Goal: Transaction & Acquisition: Book appointment/travel/reservation

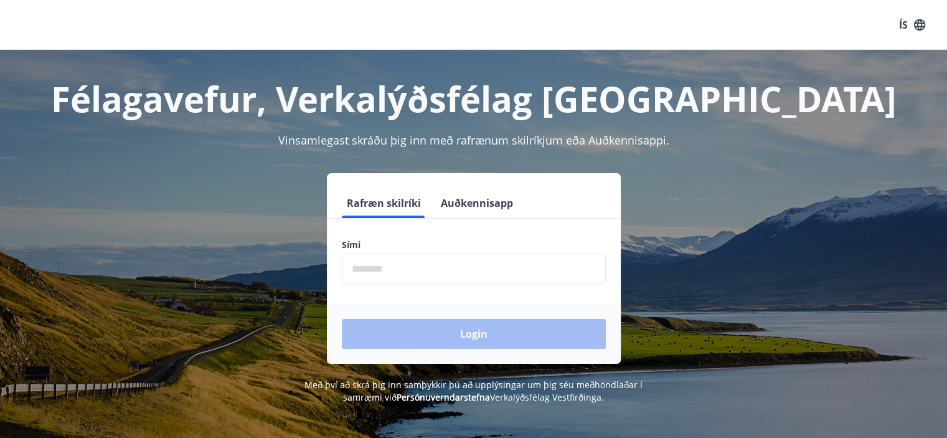
click at [423, 277] on input "phone" at bounding box center [474, 268] width 264 height 31
type input "********"
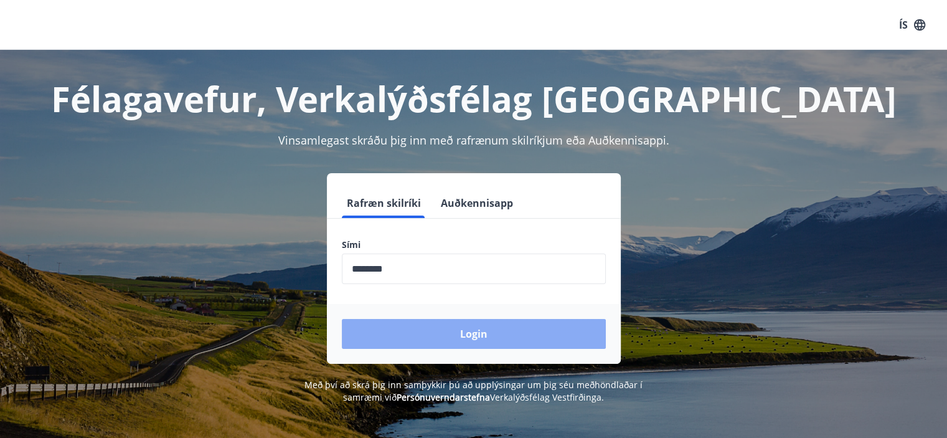
click at [427, 333] on button "Login" at bounding box center [474, 334] width 264 height 30
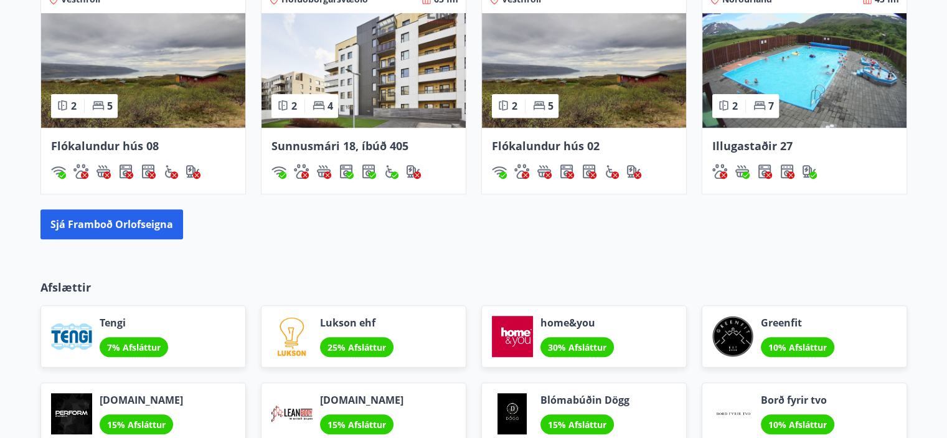
scroll to position [879, 0]
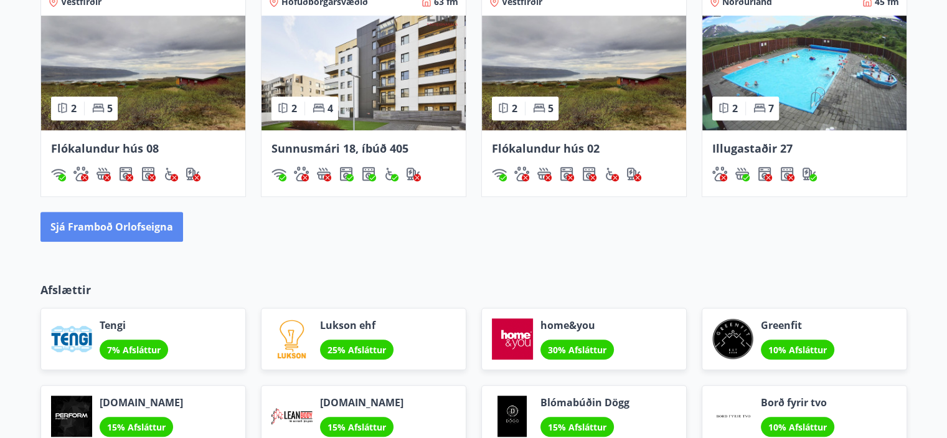
click at [123, 226] on button "Sjá framboð orlofseigna" at bounding box center [111, 227] width 143 height 30
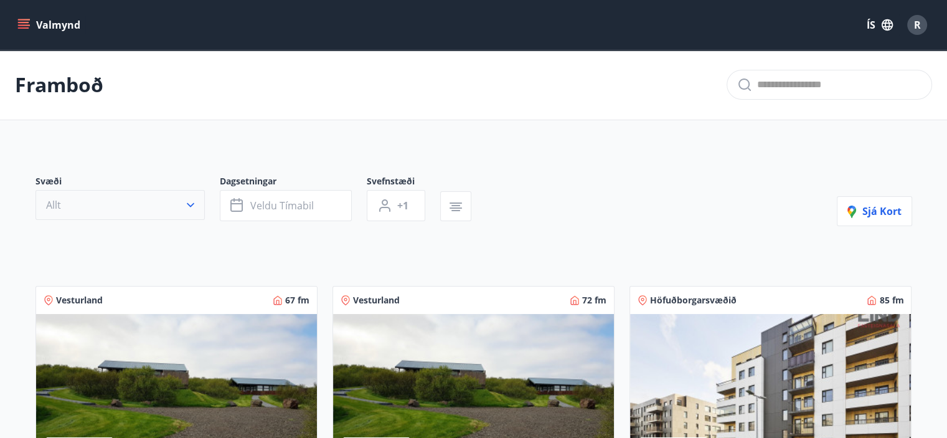
click at [189, 205] on icon "button" at bounding box center [190, 205] width 7 height 4
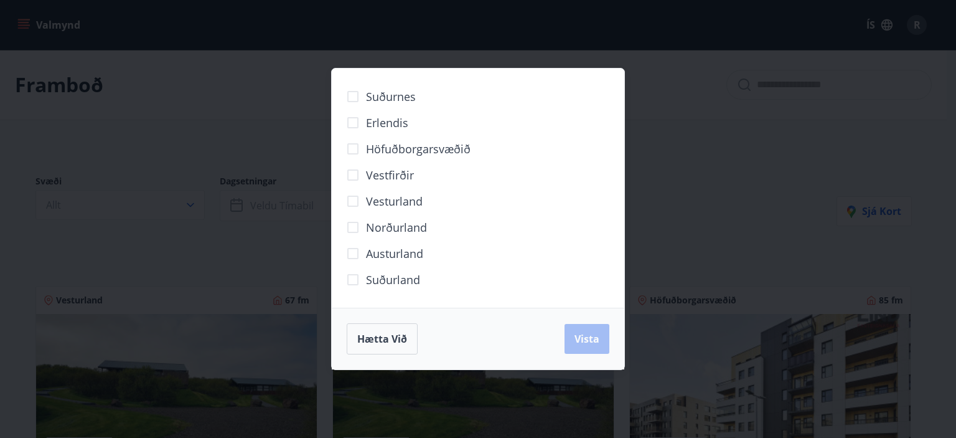
click at [390, 149] on span "Höfuðborgarsvæðið" at bounding box center [418, 149] width 105 height 16
click at [590, 346] on button "Vista" at bounding box center [587, 339] width 45 height 30
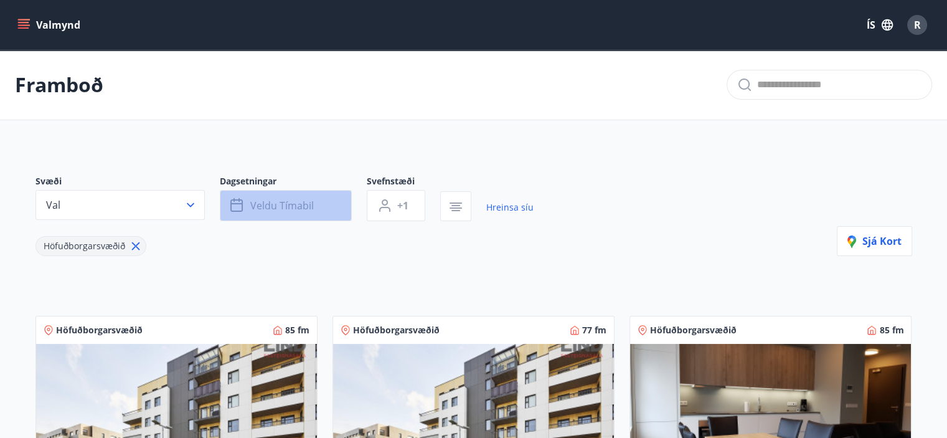
click at [266, 203] on span "Veldu tímabil" at bounding box center [282, 206] width 64 height 14
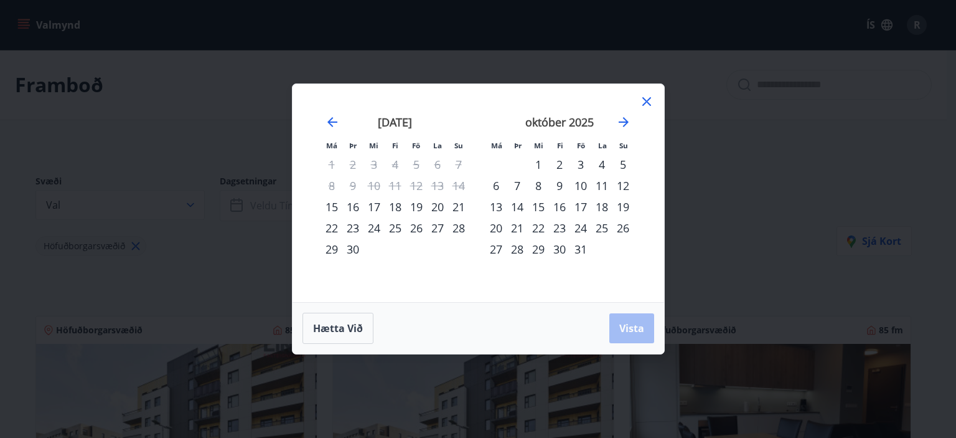
click at [605, 224] on div "25" at bounding box center [602, 227] width 21 height 21
click at [644, 321] on span "Vista" at bounding box center [632, 328] width 25 height 14
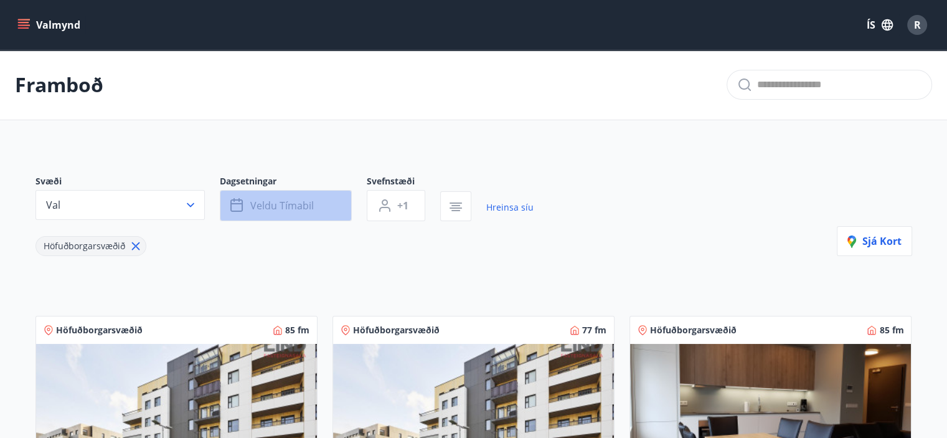
click at [338, 211] on button "Veldu tímabil" at bounding box center [286, 205] width 132 height 31
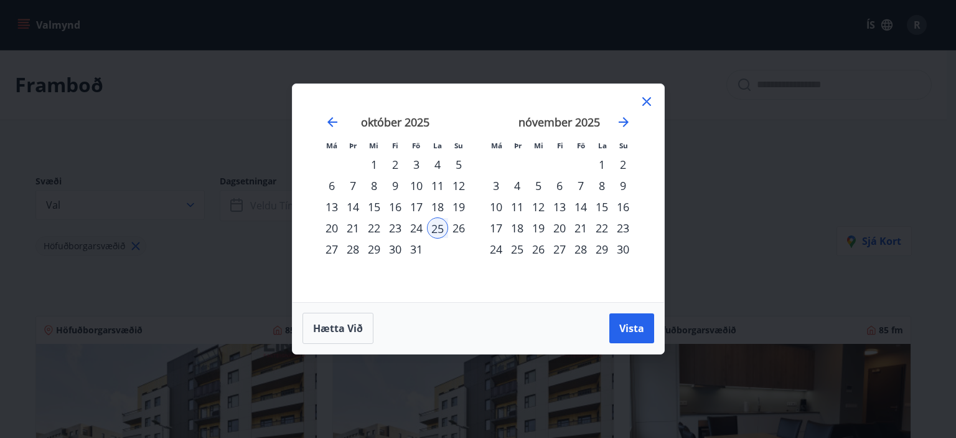
click at [494, 186] on div "3" at bounding box center [496, 185] width 21 height 21
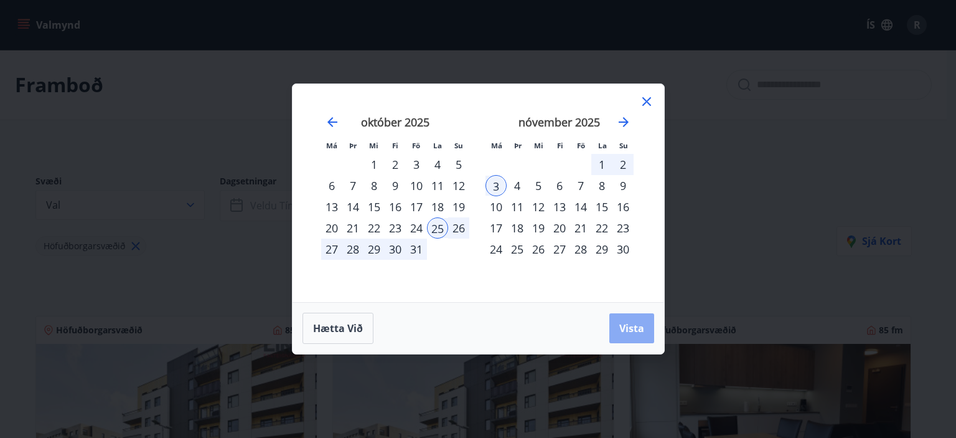
click at [626, 331] on span "Vista" at bounding box center [632, 328] width 25 height 14
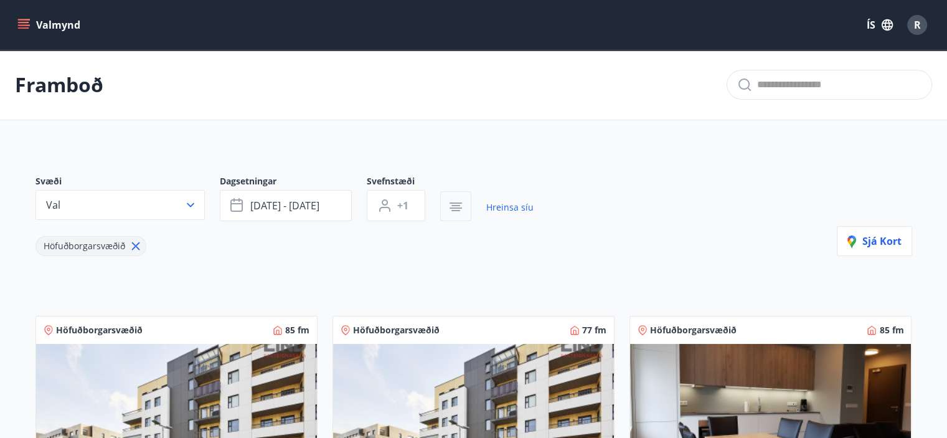
click at [460, 200] on icon "button" at bounding box center [455, 206] width 15 height 15
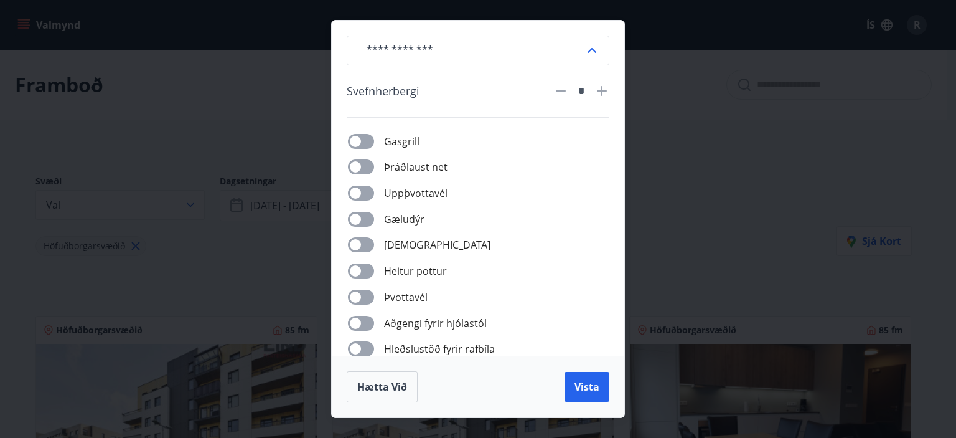
click at [666, 189] on div "​ Svefnherbergi * Gasgrill Þráðlaust net Uppþvottavél Gæludýr Þurrkari Heitur p…" at bounding box center [478, 219] width 956 height 438
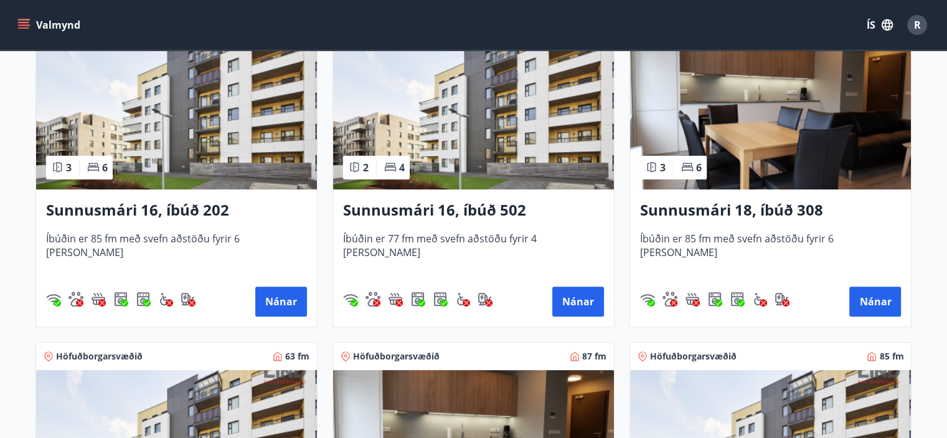
click at [448, 134] on img at bounding box center [473, 110] width 281 height 157
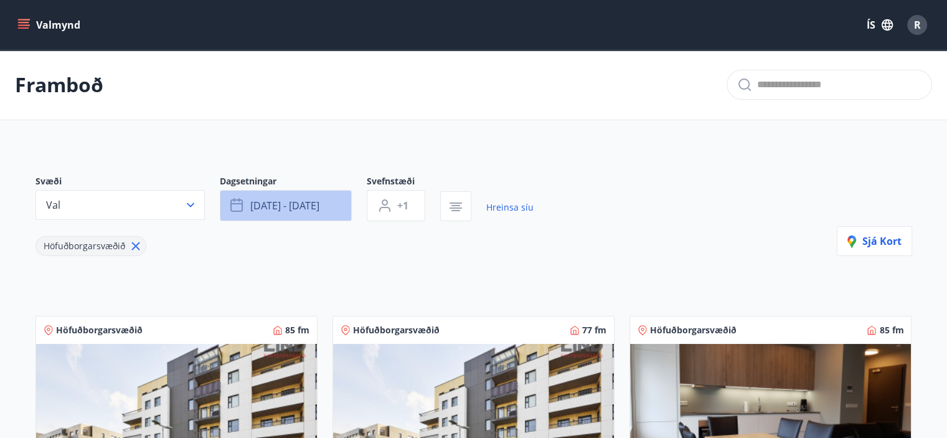
click at [304, 205] on span "okt 25 - nóv 03" at bounding box center [284, 206] width 69 height 14
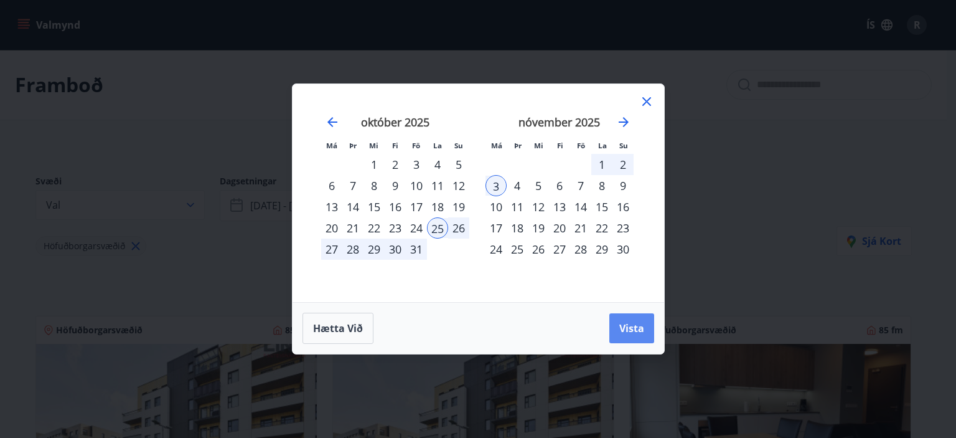
click at [635, 319] on button "Vista" at bounding box center [632, 328] width 45 height 30
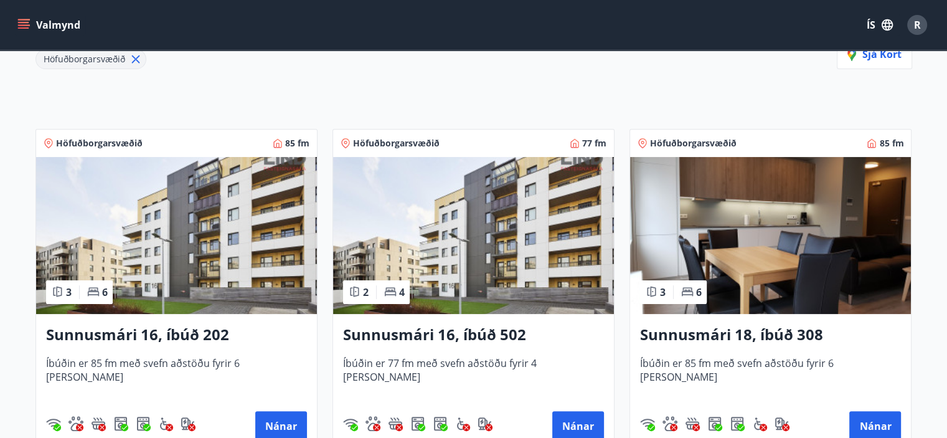
scroll to position [311, 0]
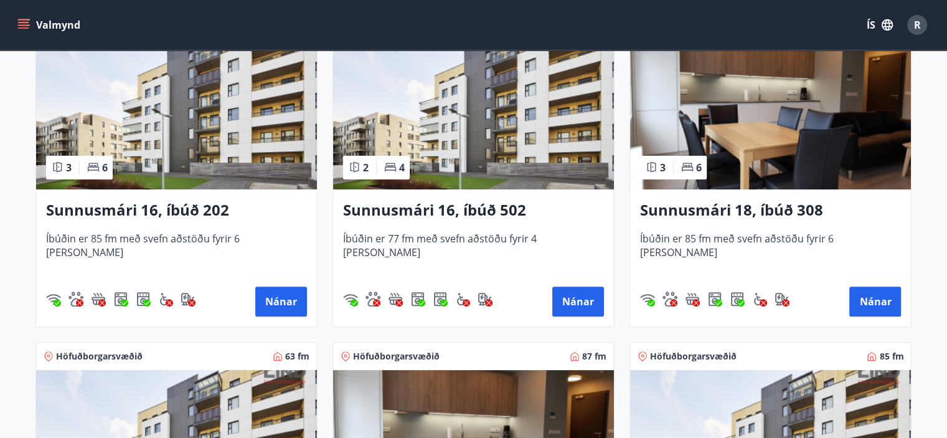
click at [757, 122] on img at bounding box center [770, 110] width 281 height 157
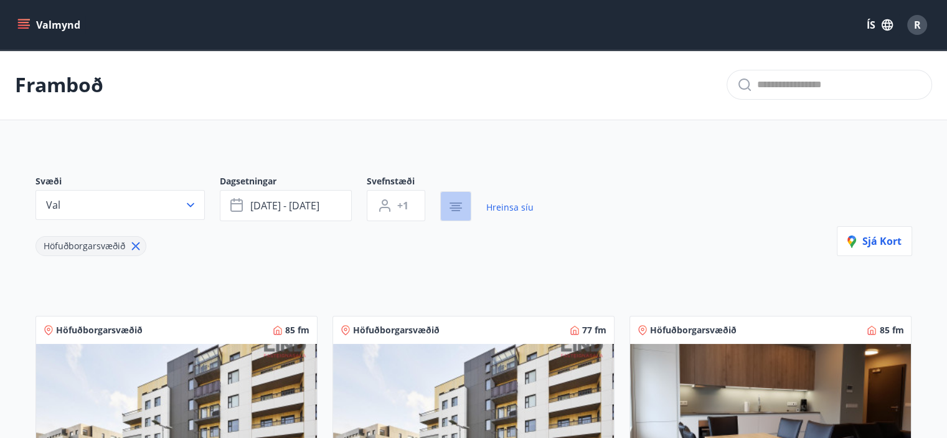
click at [453, 205] on icon "button" at bounding box center [455, 205] width 9 height 1
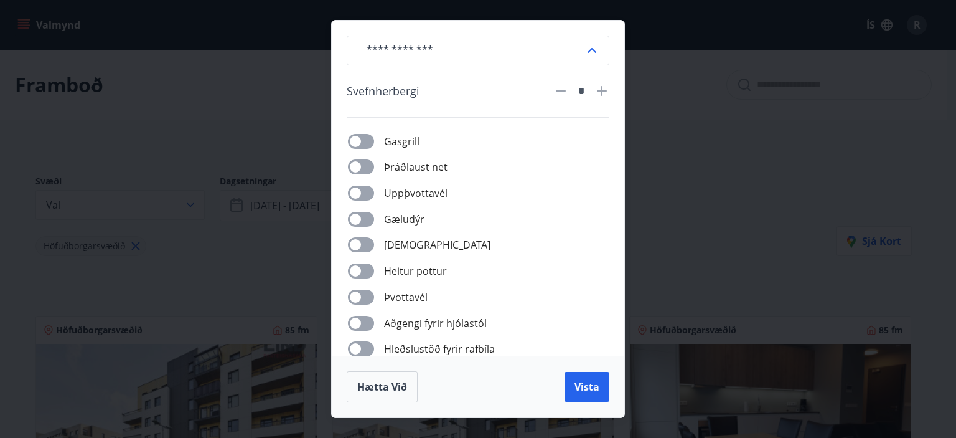
click at [550, 131] on div "​ Svefnherbergi * Gasgrill Þráðlaust net Uppþvottavél Gæludýr Þurrkari Heitur p…" at bounding box center [478, 188] width 293 height 335
click at [672, 142] on div "​ Svefnherbergi * Gasgrill Þráðlaust net Uppþvottavél Gæludýr Þurrkari Heitur p…" at bounding box center [478, 219] width 956 height 438
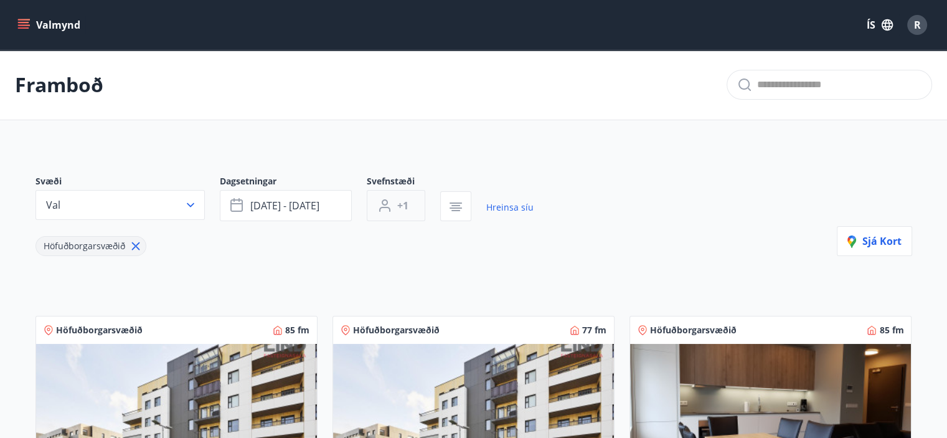
click at [411, 209] on button "+1" at bounding box center [396, 205] width 59 height 31
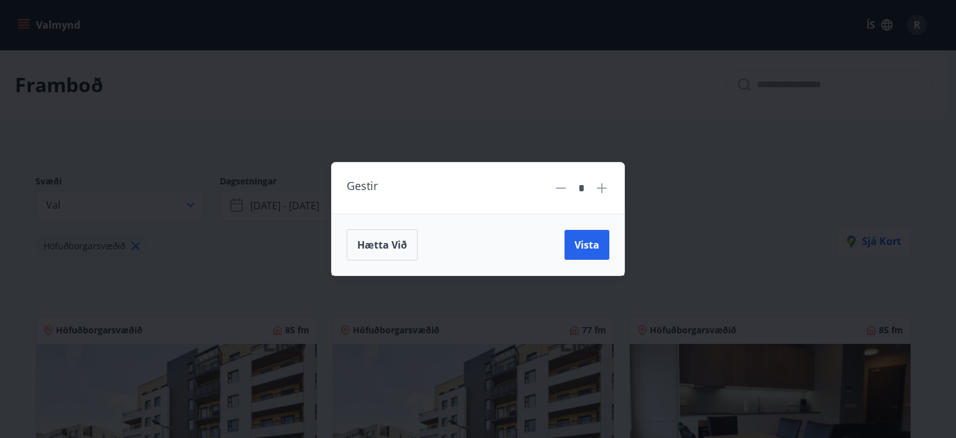
click at [598, 186] on icon at bounding box center [602, 188] width 15 height 15
type input "*"
click at [592, 241] on span "Vista" at bounding box center [587, 245] width 25 height 14
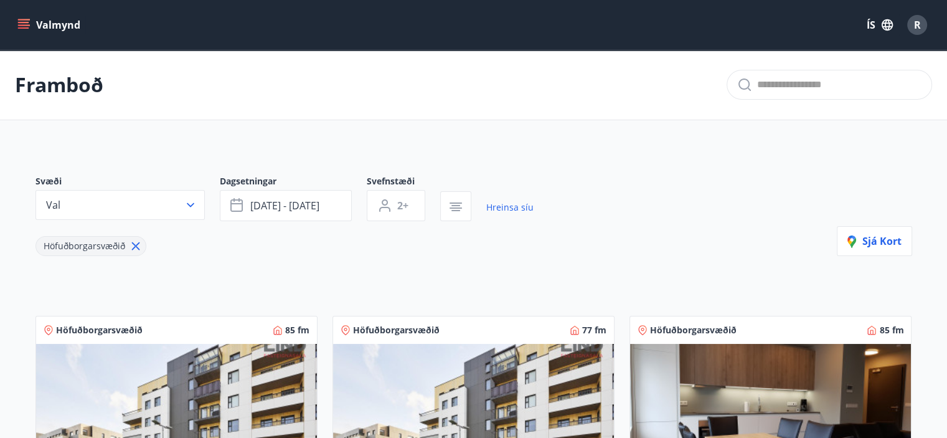
click at [787, 198] on div "Svæði Val Dagsetningar okt 25 - nóv 03 Svefnstæði 2+ Hreinsa síu Höfuðborgarsvæ…" at bounding box center [473, 215] width 877 height 81
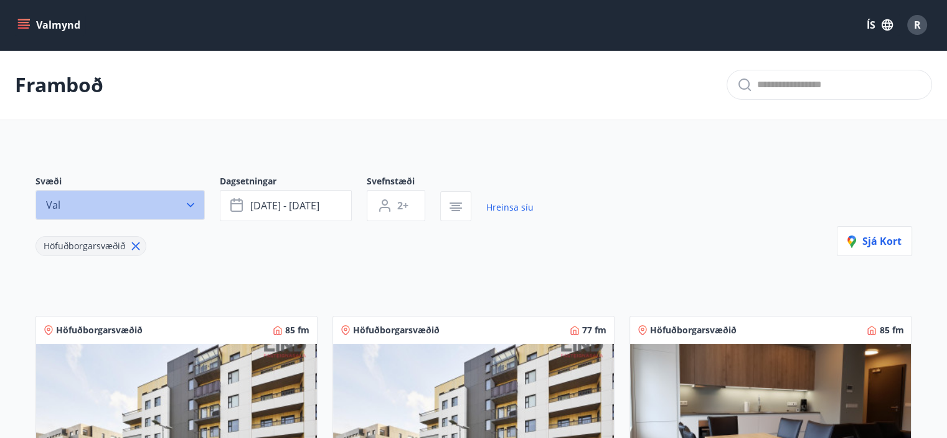
click at [194, 216] on button "Val" at bounding box center [119, 205] width 169 height 30
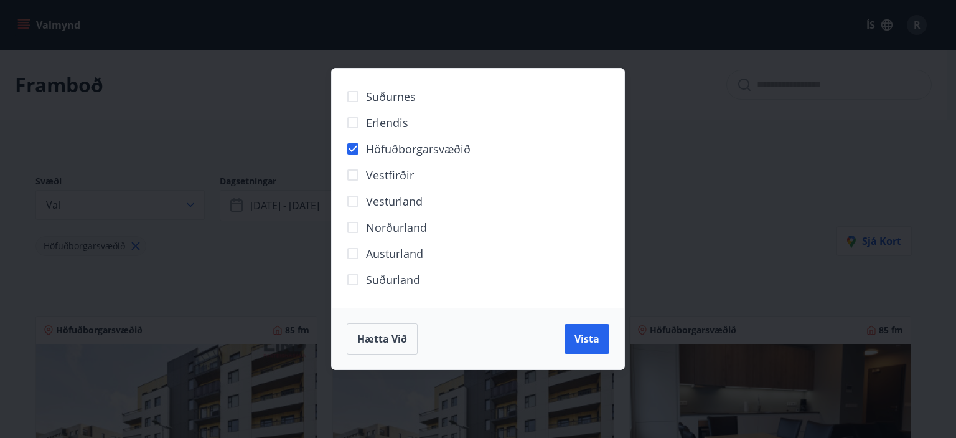
click at [724, 224] on div "Suðurnes Erlendis Höfuðborgarsvæðið Vestfirðir Vesturland Norðurland Austurland…" at bounding box center [478, 219] width 956 height 438
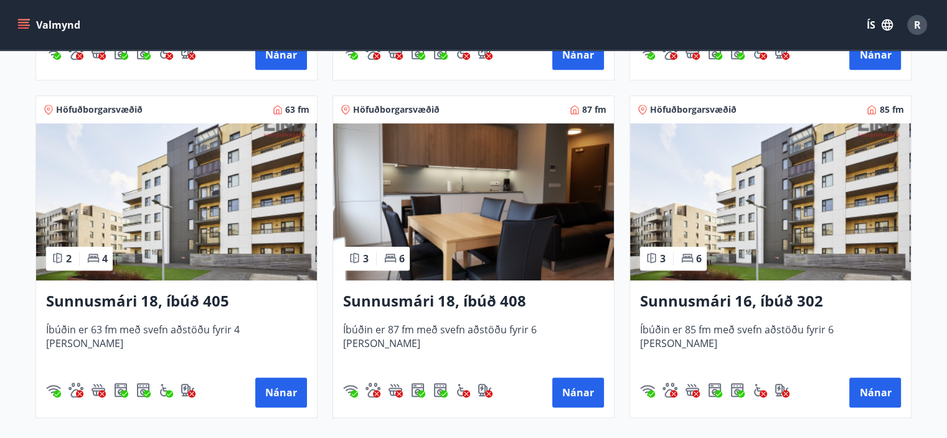
scroll to position [560, 0]
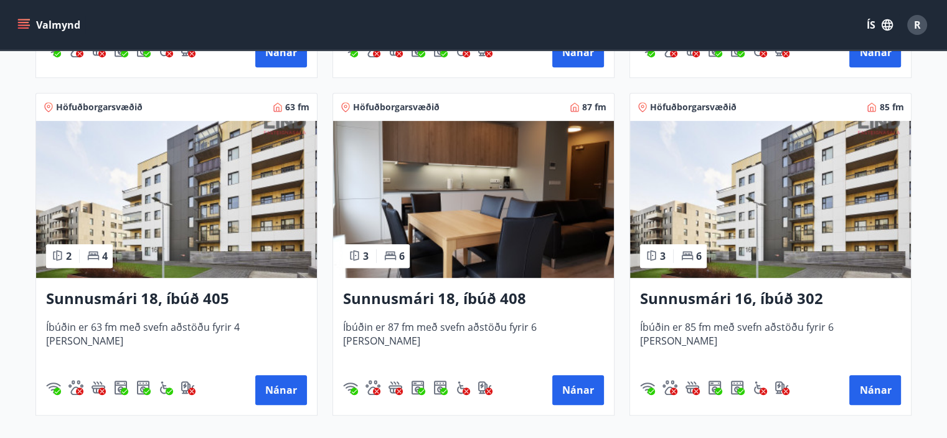
click at [747, 200] on img at bounding box center [770, 199] width 281 height 157
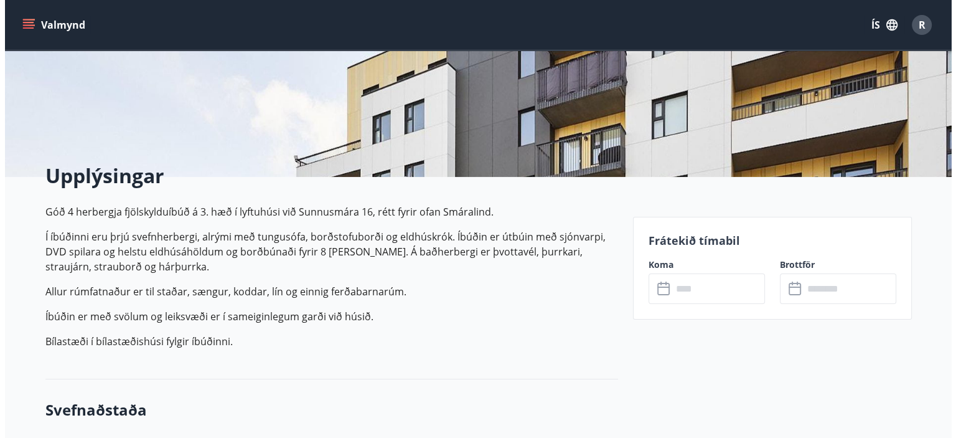
scroll to position [249, 0]
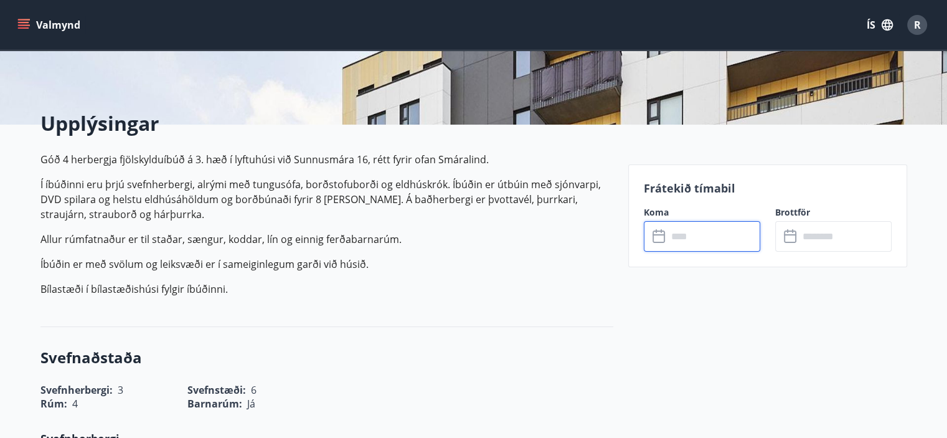
click at [704, 236] on input "text" at bounding box center [713, 236] width 93 height 31
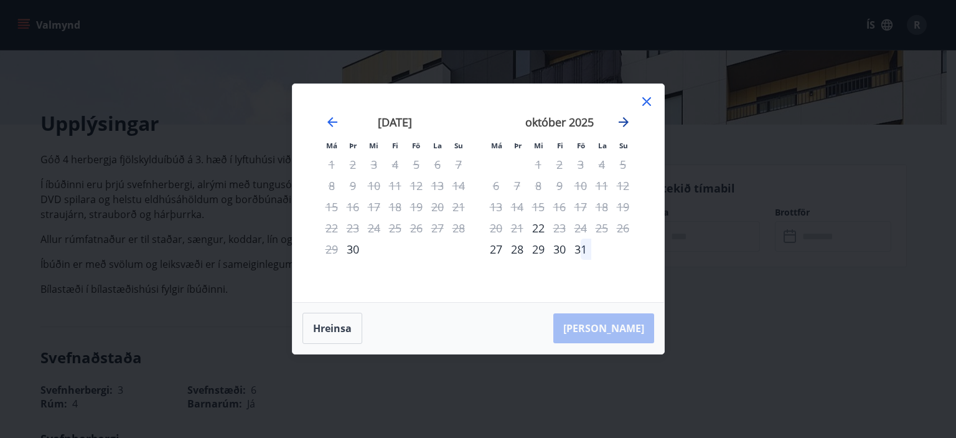
click at [620, 125] on icon "Move forward to switch to the next month." at bounding box center [623, 122] width 15 height 15
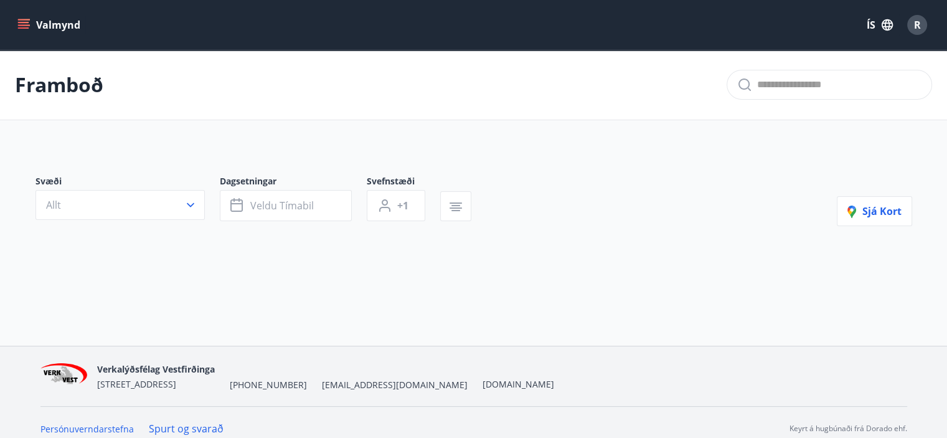
type input "*"
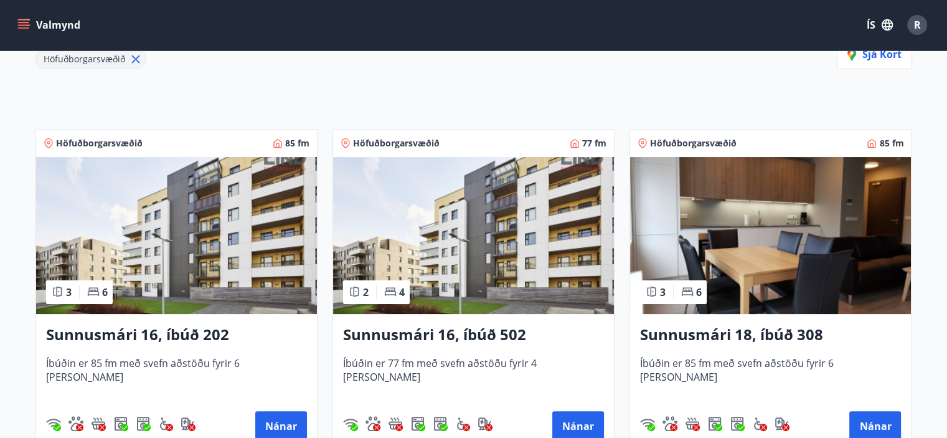
click at [192, 248] on img at bounding box center [176, 235] width 281 height 157
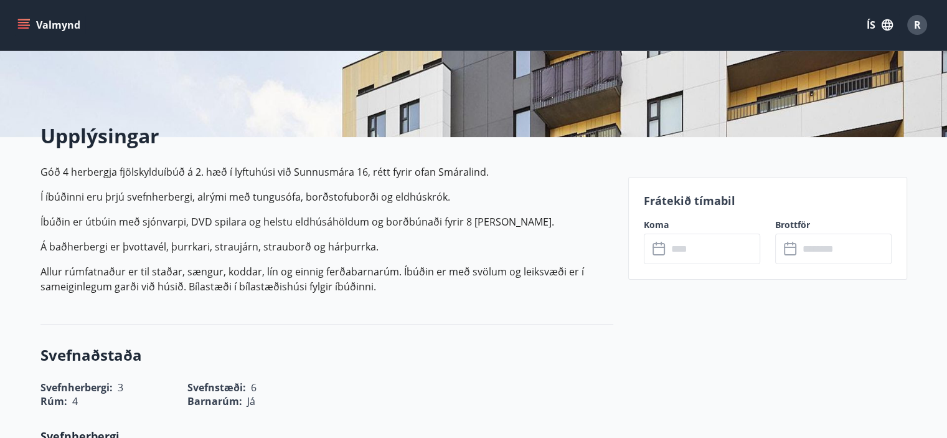
scroll to position [249, 0]
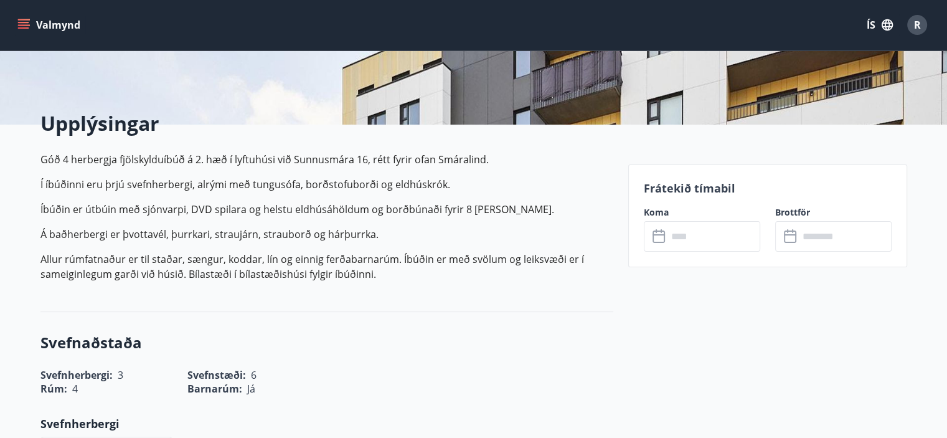
click at [705, 240] on input "text" at bounding box center [713, 236] width 93 height 31
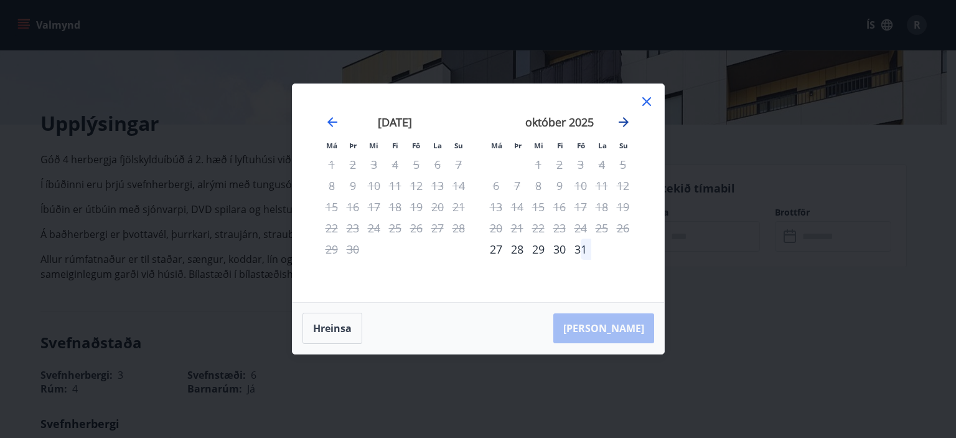
click at [627, 122] on icon "Move forward to switch to the next month." at bounding box center [624, 122] width 10 height 10
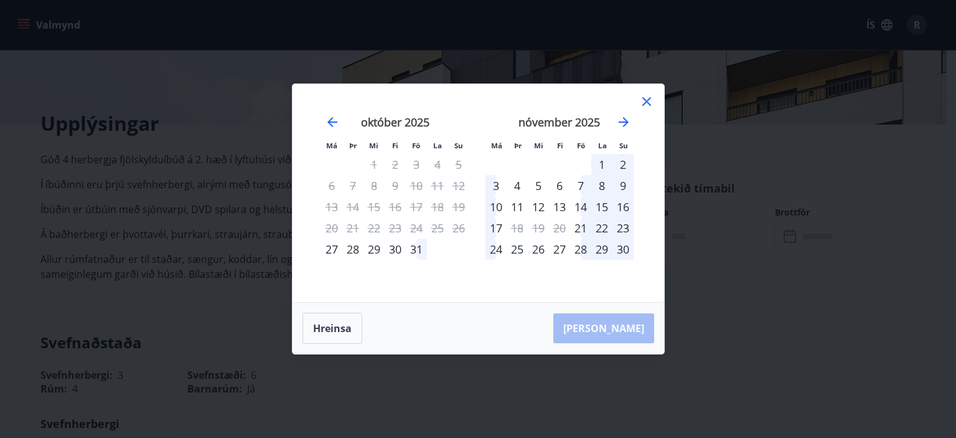
click at [649, 105] on icon at bounding box center [647, 101] width 9 height 9
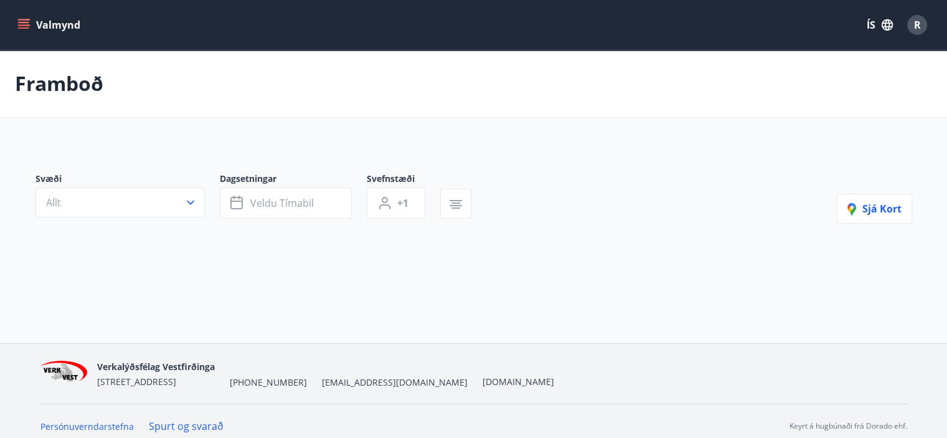
type input "*"
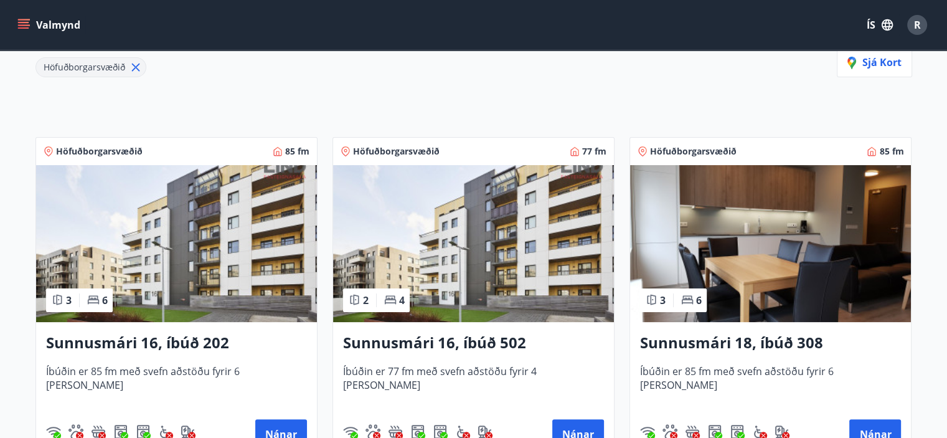
scroll to position [291, 0]
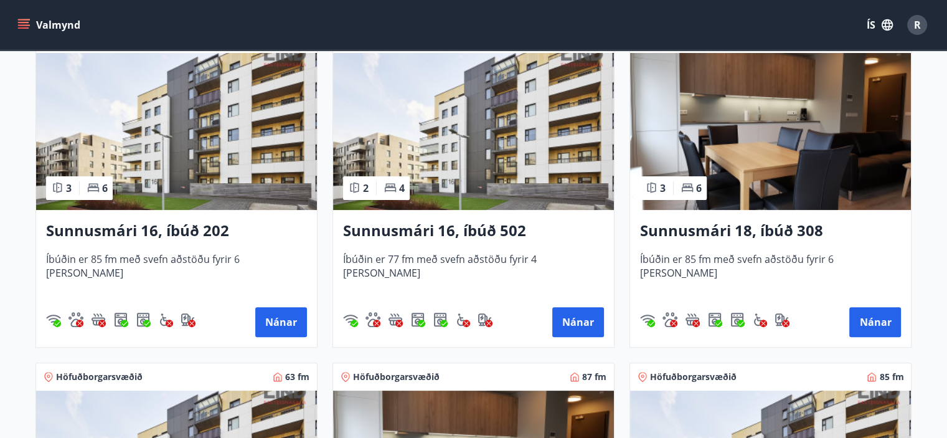
drag, startPoint x: 361, startPoint y: 117, endPoint x: 449, endPoint y: 92, distance: 91.4
click at [449, 92] on img at bounding box center [473, 131] width 281 height 157
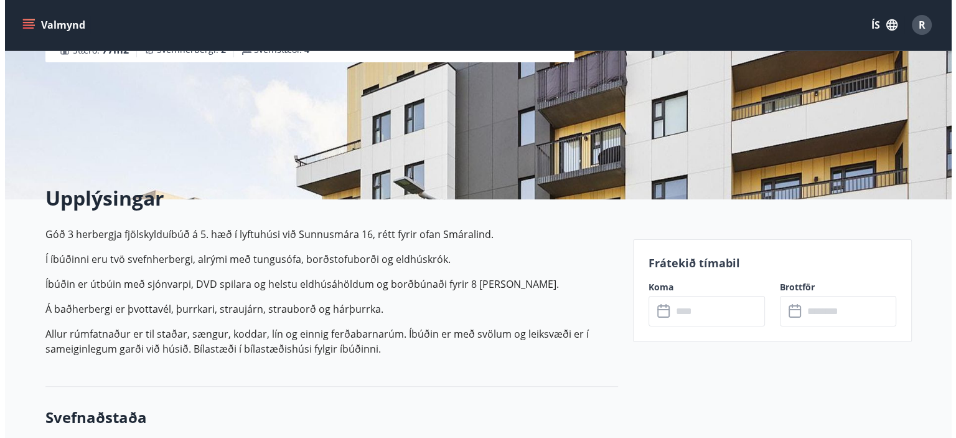
scroll to position [311, 0]
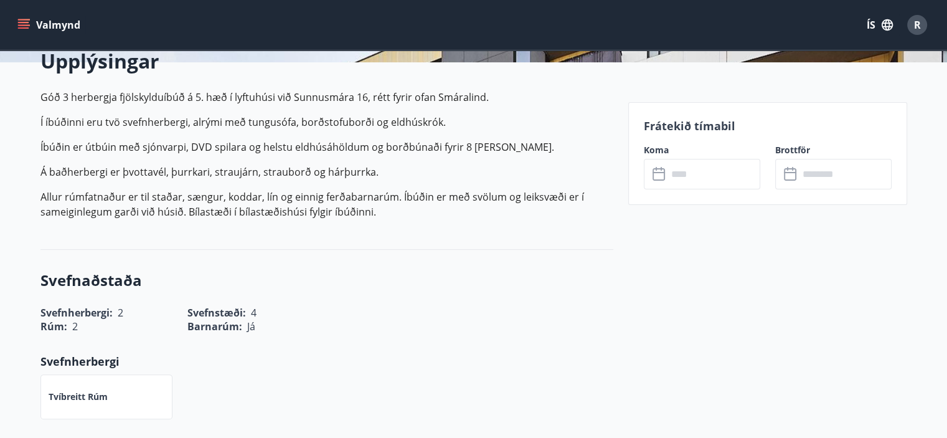
click at [692, 177] on input "text" at bounding box center [713, 174] width 93 height 31
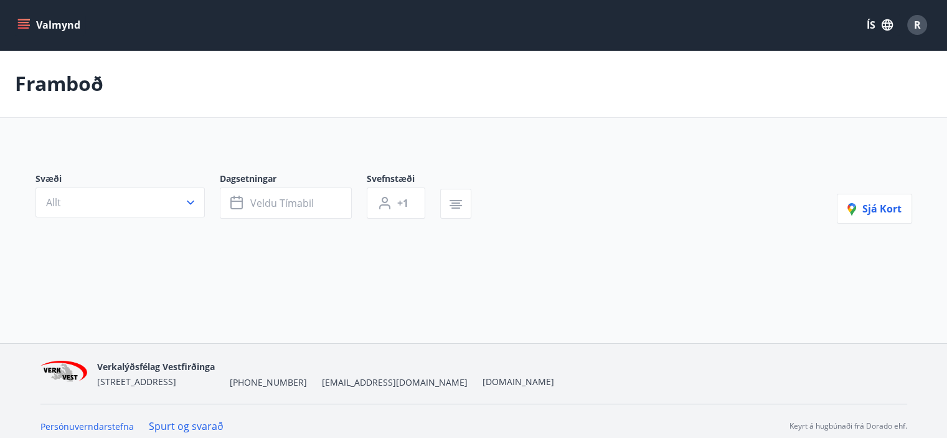
type input "*"
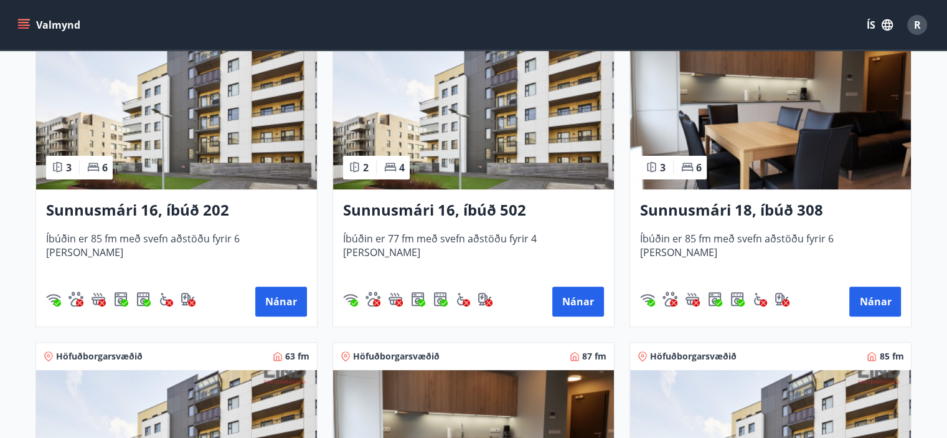
click at [741, 109] on img at bounding box center [770, 110] width 281 height 157
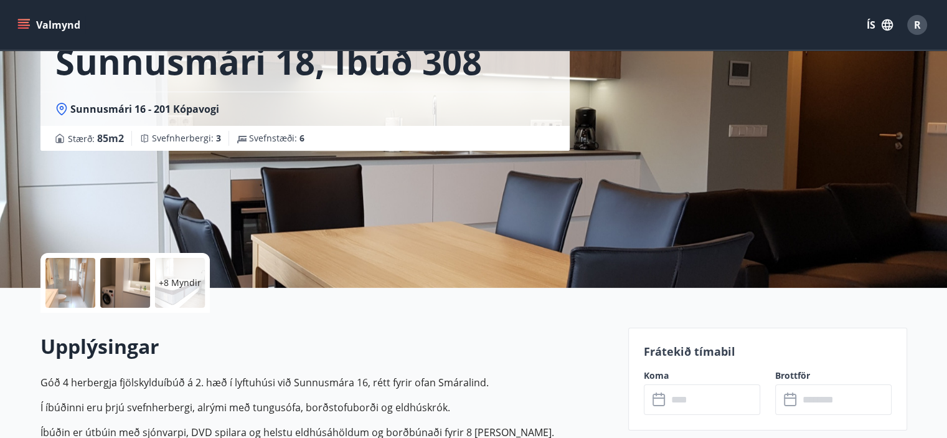
scroll to position [187, 0]
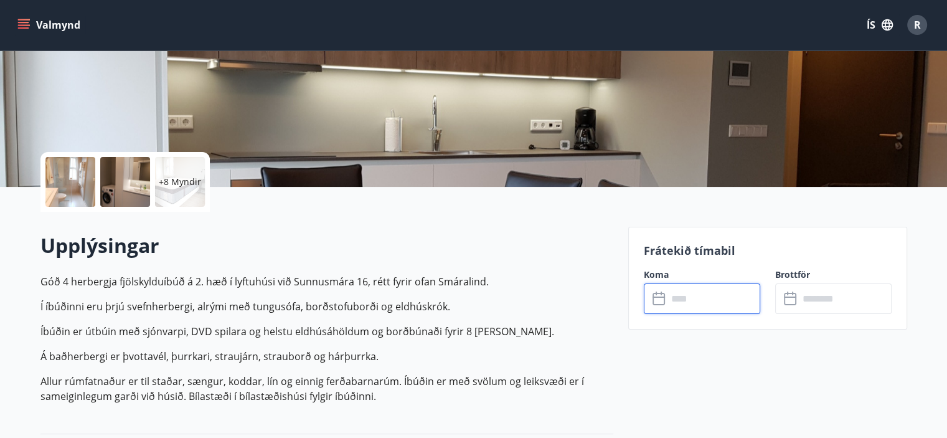
click at [728, 302] on input "text" at bounding box center [713, 298] width 93 height 31
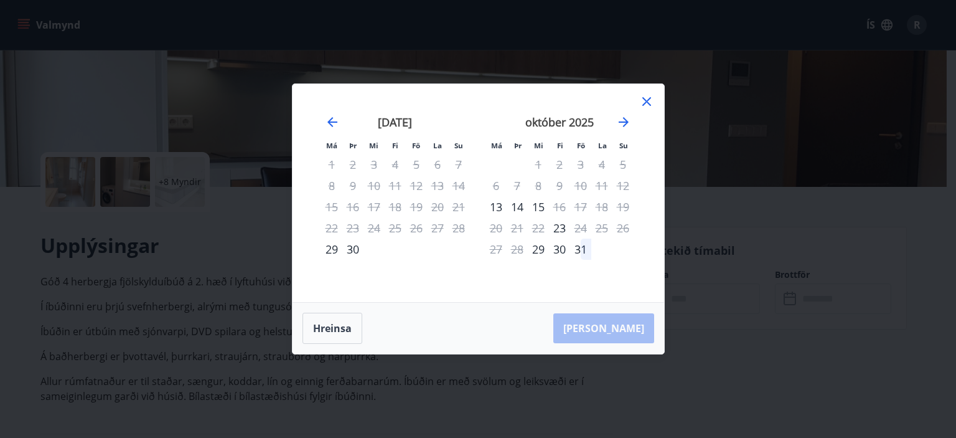
click at [646, 104] on icon at bounding box center [646, 101] width 15 height 15
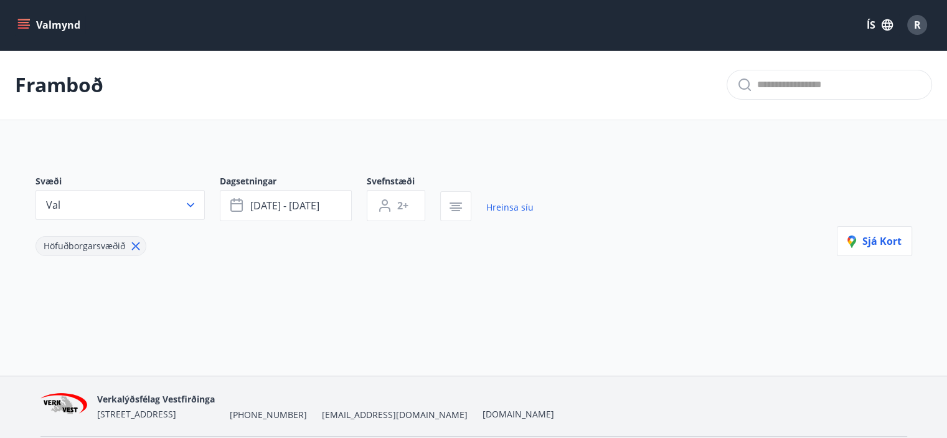
type input "*"
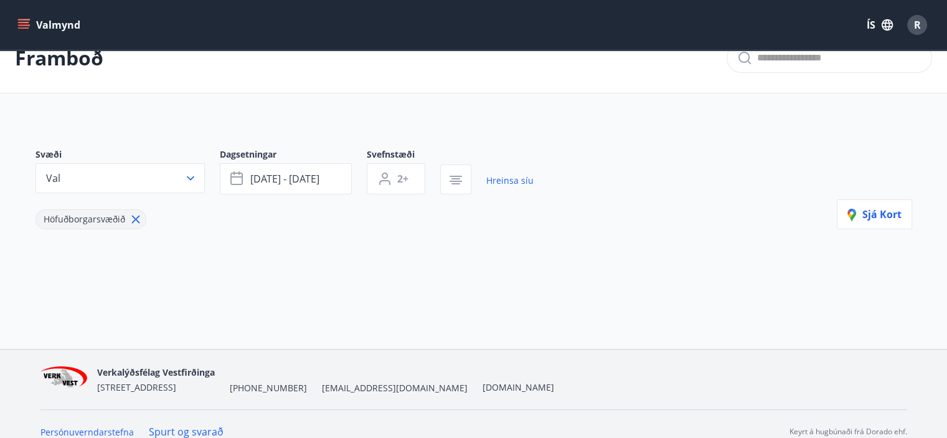
scroll to position [42, 0]
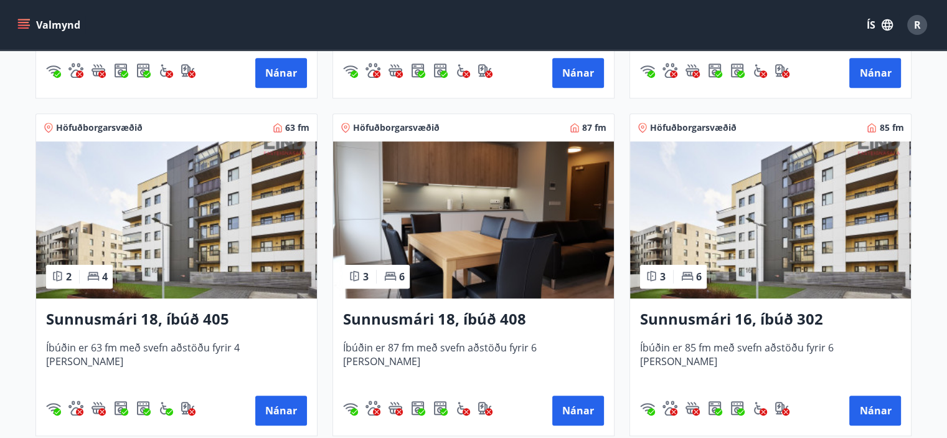
click at [187, 219] on img at bounding box center [176, 219] width 281 height 157
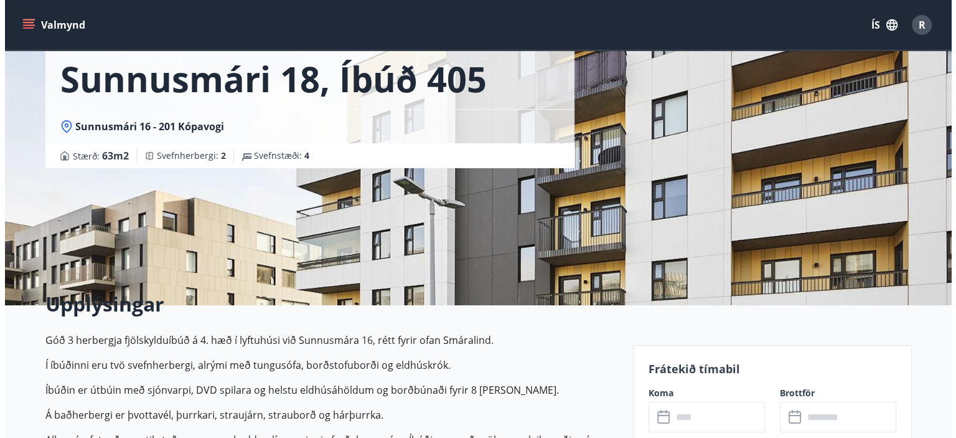
scroll to position [187, 0]
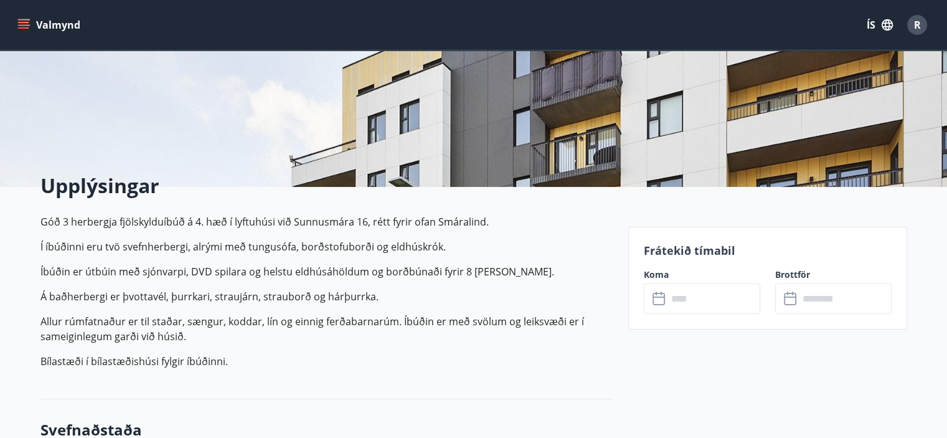
click at [710, 296] on input "text" at bounding box center [713, 298] width 93 height 31
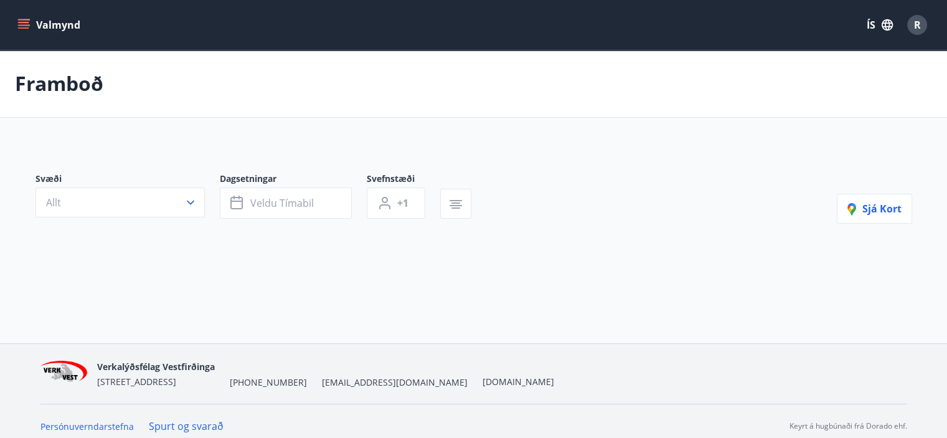
type input "*"
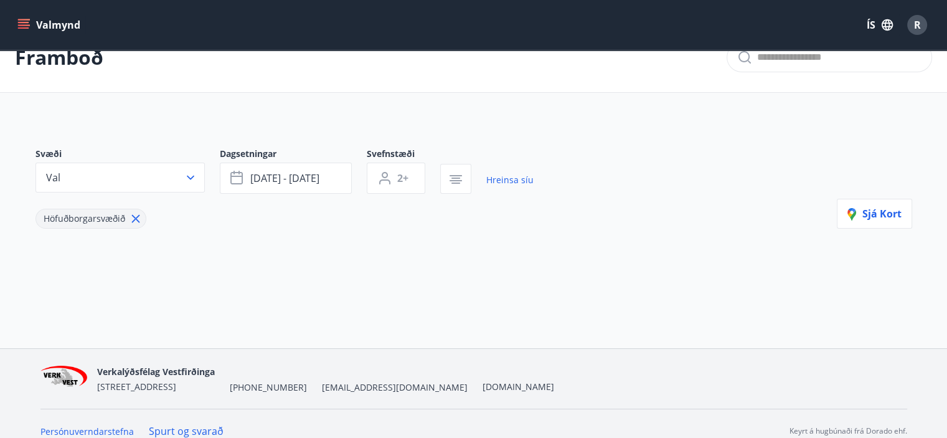
scroll to position [42, 0]
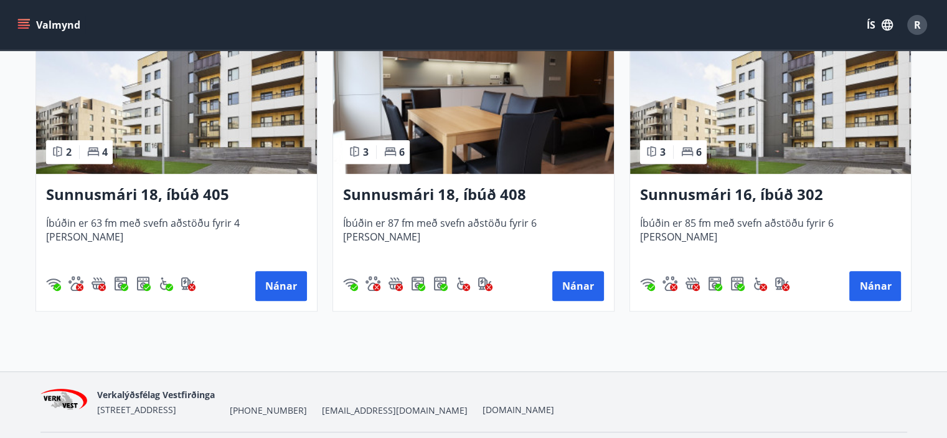
click at [437, 116] on img at bounding box center [473, 95] width 281 height 157
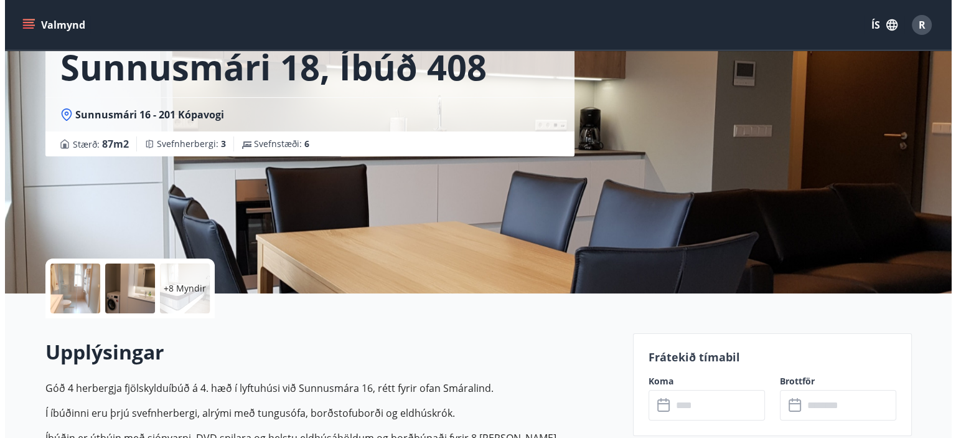
scroll to position [249, 0]
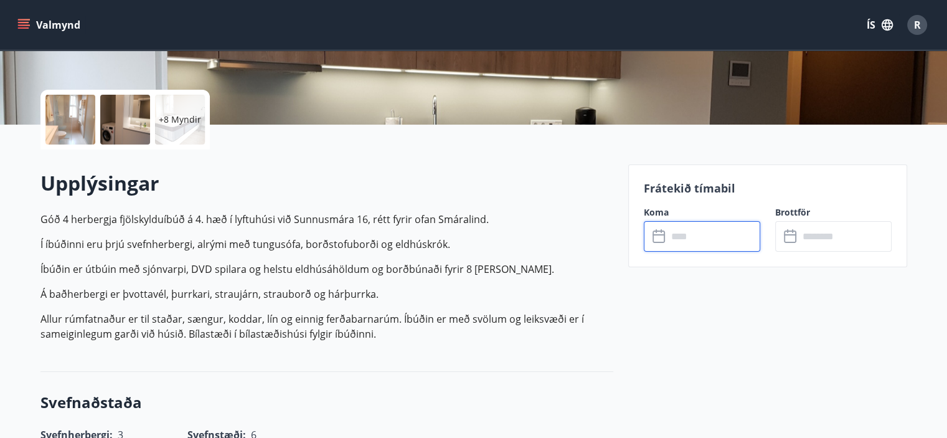
click at [694, 232] on input "text" at bounding box center [713, 236] width 93 height 31
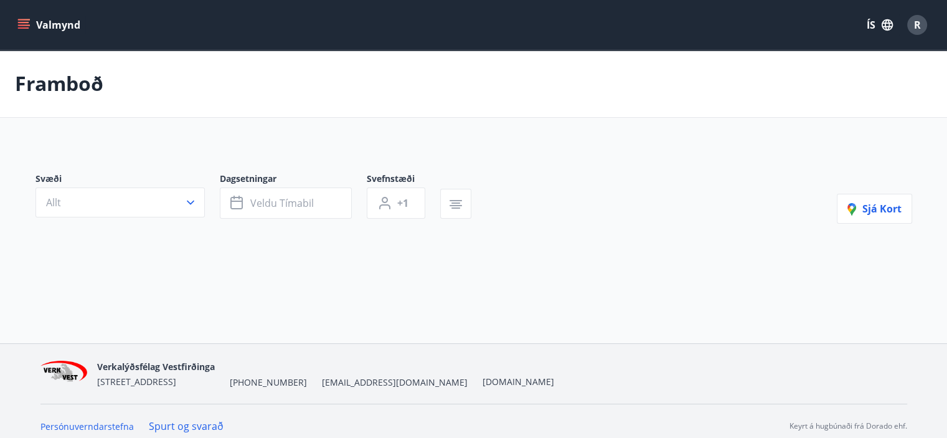
type input "*"
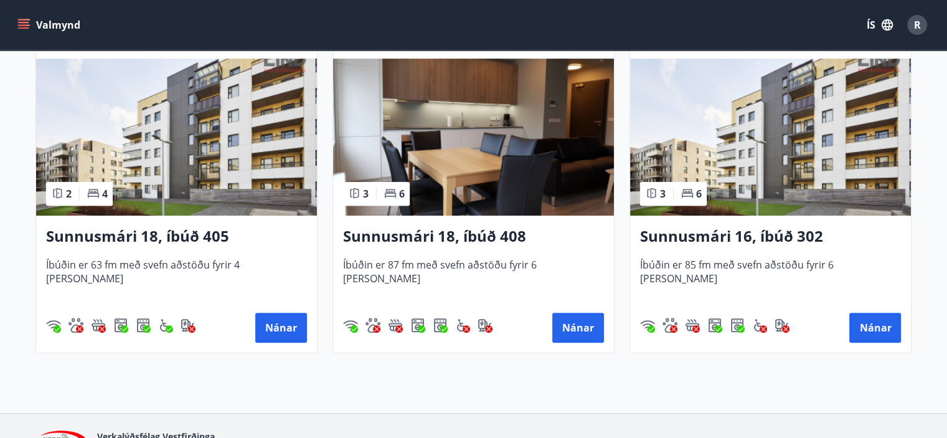
click at [767, 116] on img at bounding box center [770, 137] width 281 height 157
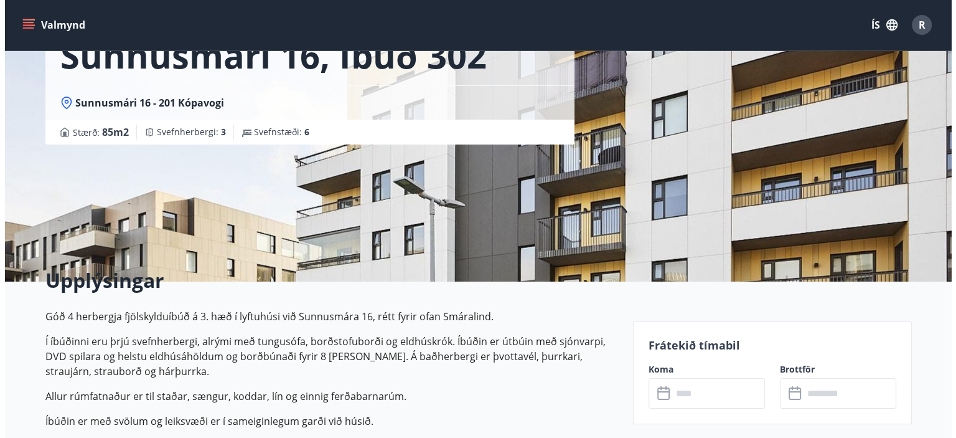
scroll to position [249, 0]
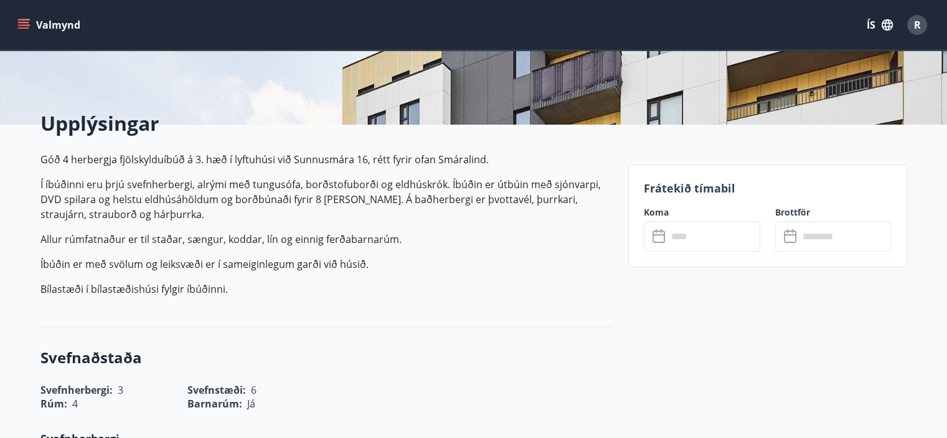
click at [676, 230] on input "text" at bounding box center [713, 236] width 93 height 31
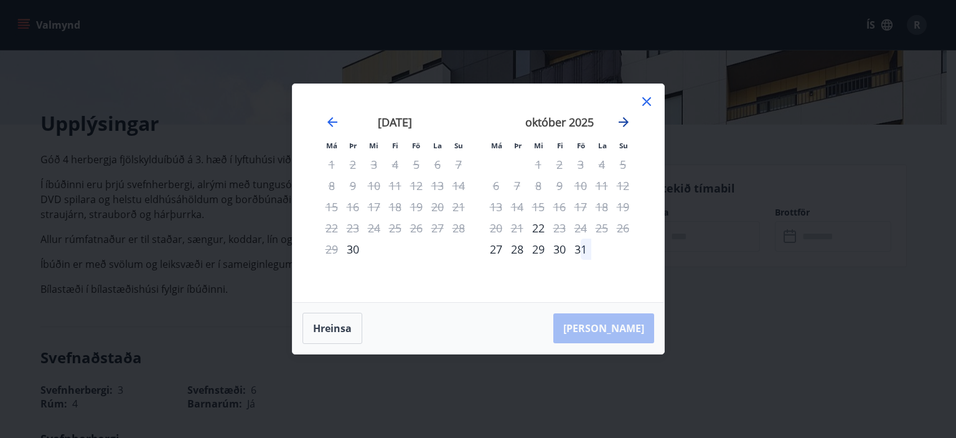
click at [625, 126] on icon "Move forward to switch to the next month." at bounding box center [623, 122] width 15 height 15
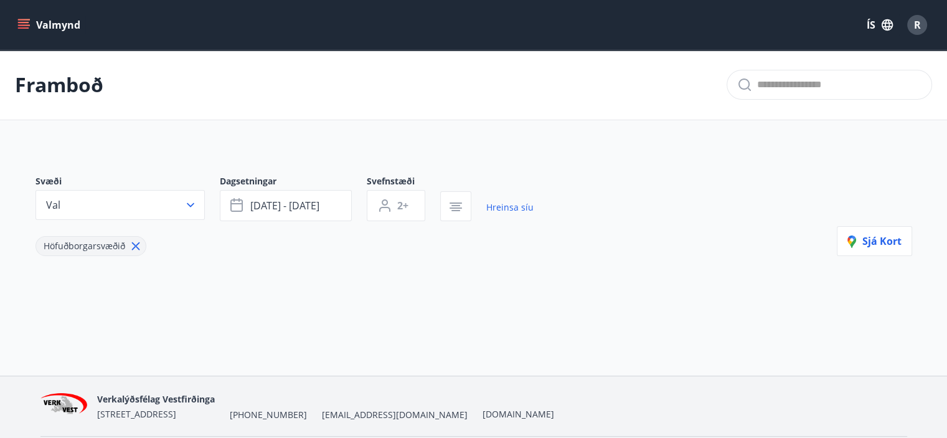
type input "*"
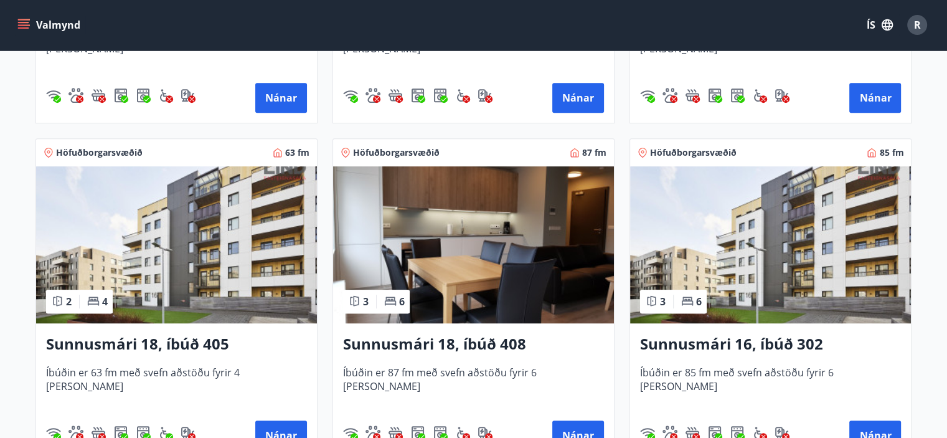
click at [791, 211] on img at bounding box center [770, 244] width 281 height 157
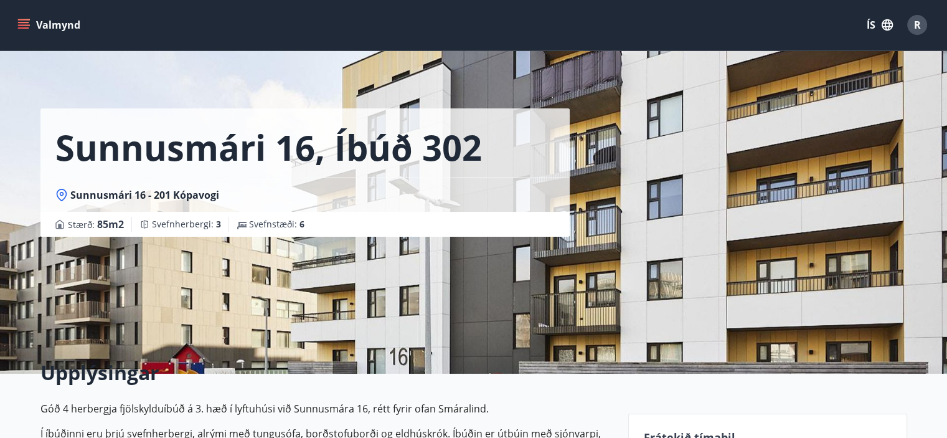
scroll to position [374, 0]
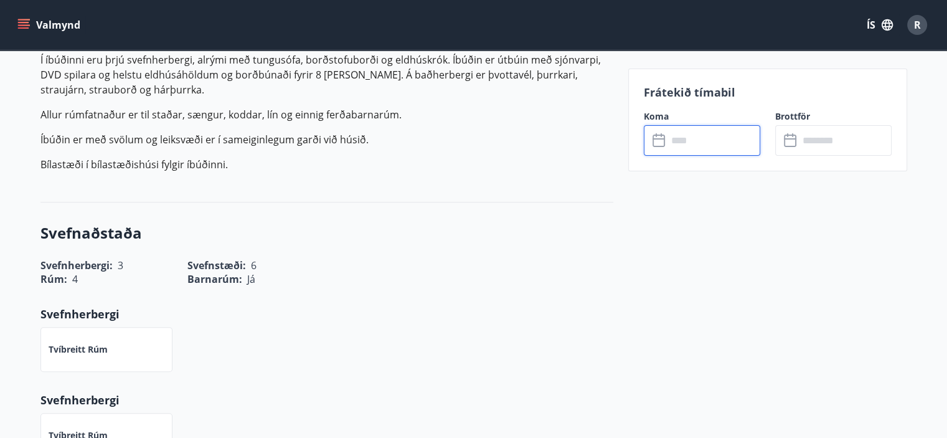
click at [691, 134] on input "text" at bounding box center [713, 140] width 93 height 31
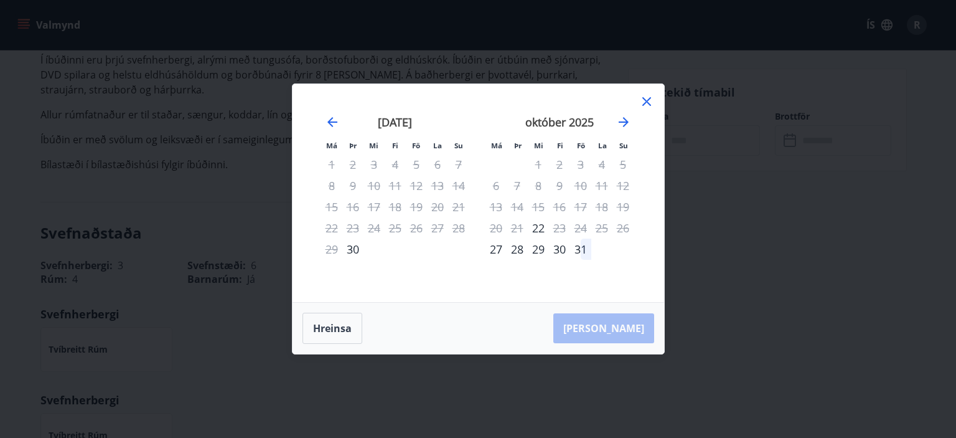
click at [914, 263] on div "Má Þr Mi Fi Fö La Su Má Þr Mi Fi Fö La Su ágúst 2025 1 2 3 4 5 6 7 8 9 10 11 12…" at bounding box center [478, 219] width 956 height 438
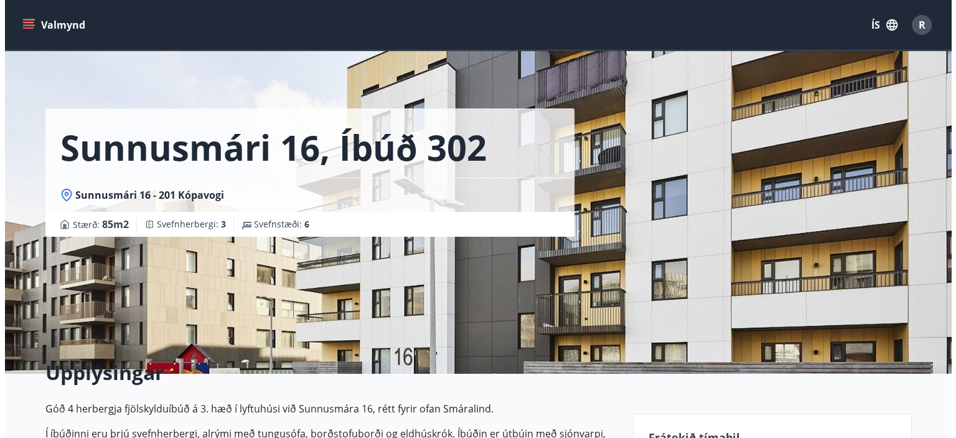
scroll to position [0, 0]
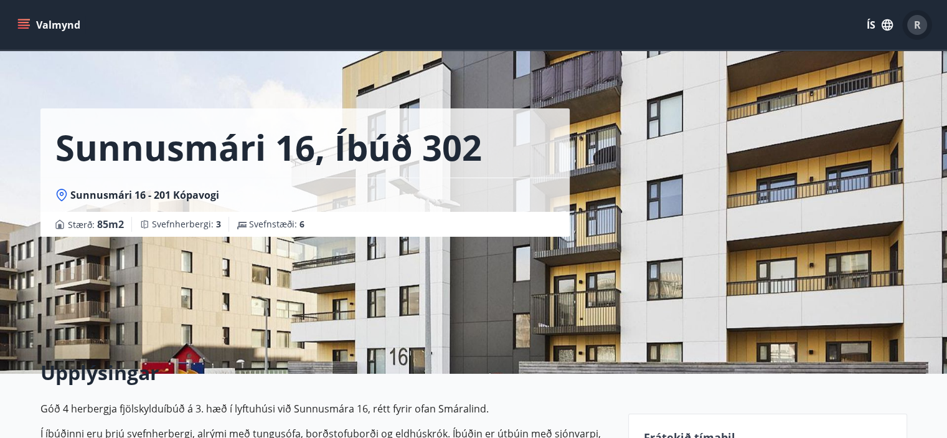
click at [920, 30] on span "R" at bounding box center [917, 25] width 7 height 14
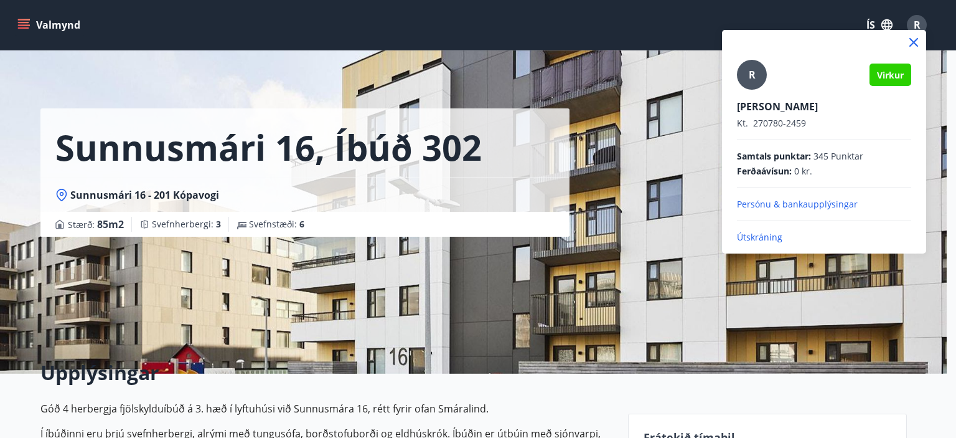
click at [770, 238] on p "Útskráning" at bounding box center [824, 237] width 174 height 12
